Goal: Information Seeking & Learning: Learn about a topic

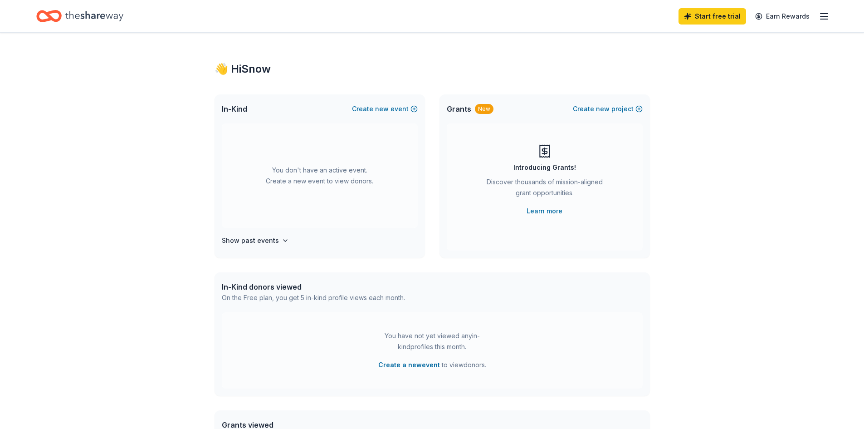
click at [828, 18] on icon "button" at bounding box center [824, 16] width 11 height 11
click at [721, 96] on link "Pricing" at bounding box center [713, 99] width 24 height 9
click at [716, 98] on link "Pricing" at bounding box center [713, 99] width 24 height 9
click at [713, 99] on link "Pricing" at bounding box center [713, 99] width 24 height 9
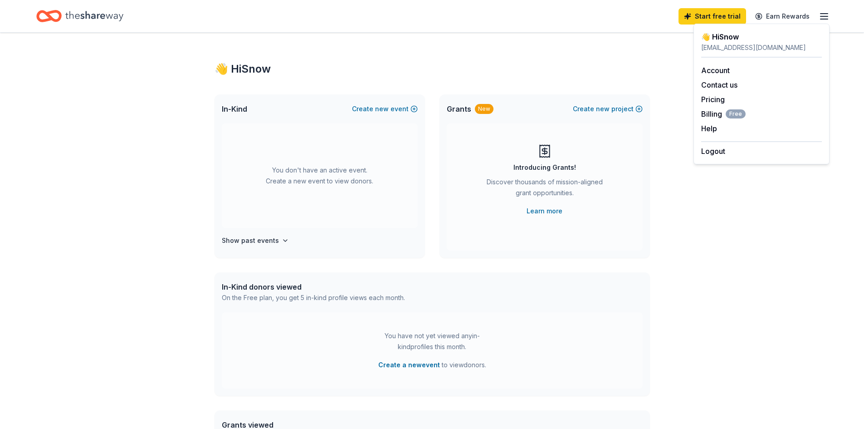
click at [88, 23] on icon "Home" at bounding box center [94, 16] width 58 height 19
click at [54, 15] on icon "Home" at bounding box center [48, 15] width 25 height 21
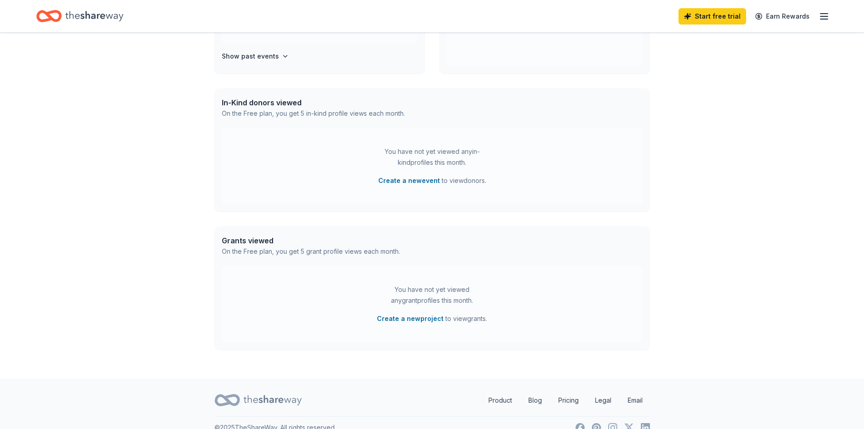
scroll to position [199, 0]
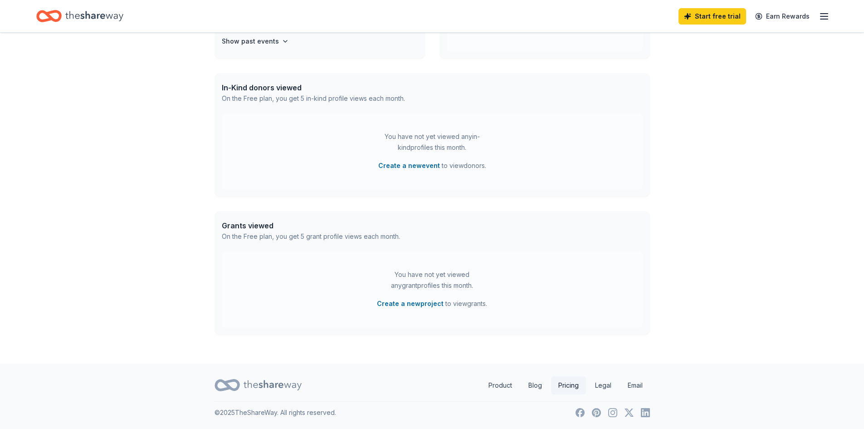
click at [569, 384] on link "Pricing" at bounding box center [568, 385] width 35 height 18
